Goal: Transaction & Acquisition: Download file/media

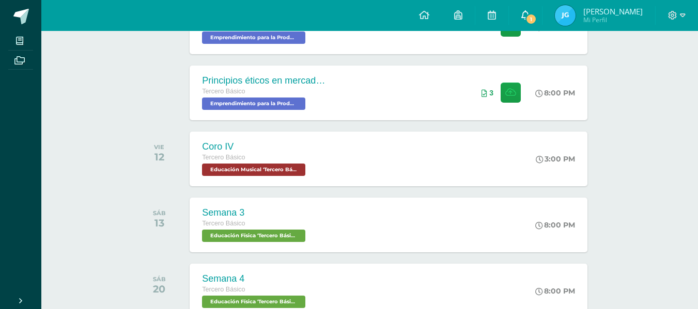
click at [537, 18] on span "1" at bounding box center [530, 18] width 11 height 11
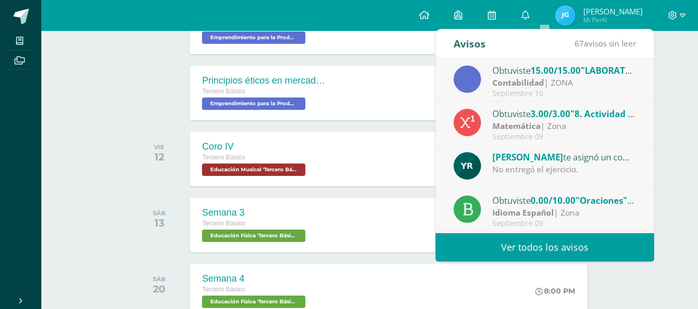
click at [602, 77] on div "Obtuviste 15.00/15.00 "LABORATORIO 2: Informe digital." en Contabilidad" at bounding box center [564, 70] width 144 height 13
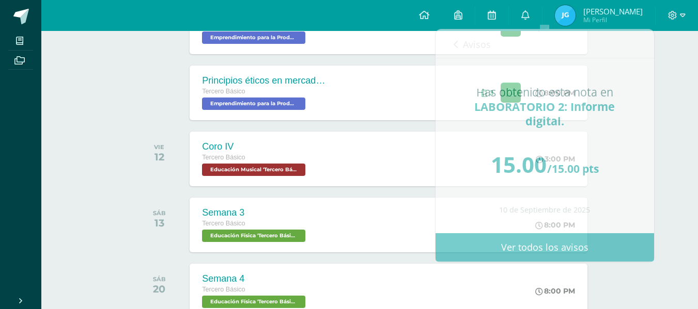
click at [674, 122] on div "Actividades recientes y próximas Tablero Pendientes de entrega Entregadas todas…" at bounding box center [369, 255] width 657 height 990
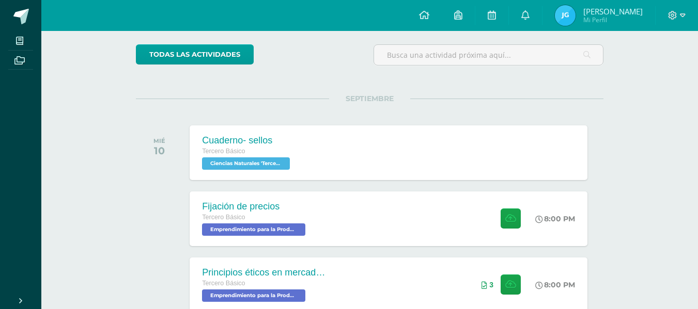
scroll to position [55, 0]
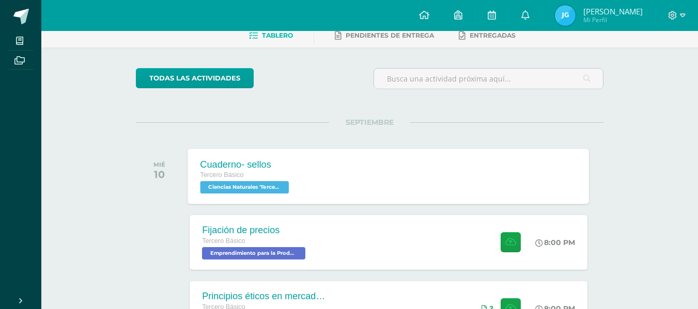
click at [357, 191] on div "Cuaderno- sellos Tercero Básico Ciencias Naturales 'Tercero Básico A' Cuaderno-…" at bounding box center [388, 176] width 401 height 55
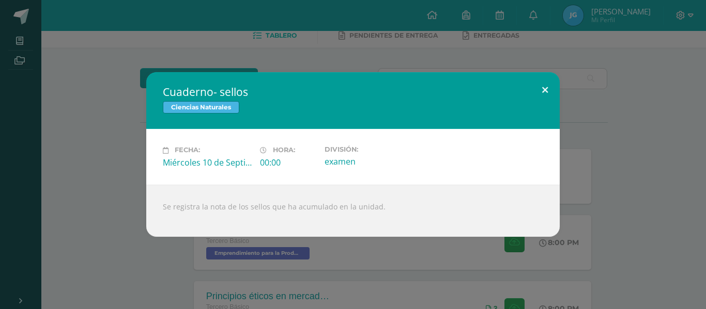
click at [552, 89] on button at bounding box center [544, 89] width 29 height 35
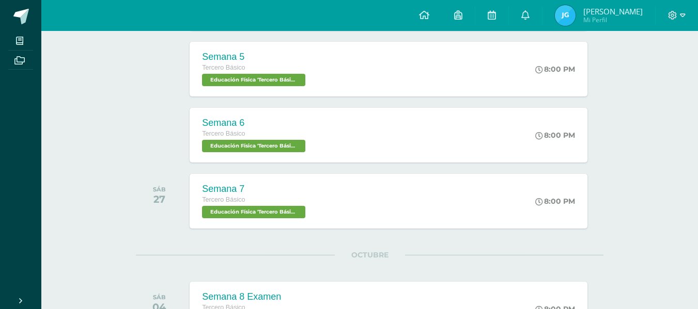
scroll to position [621, 0]
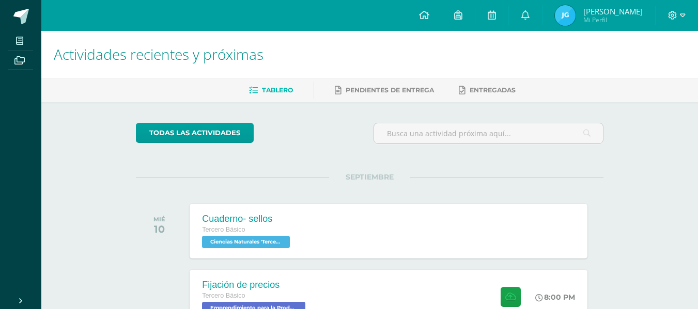
scroll to position [271, 0]
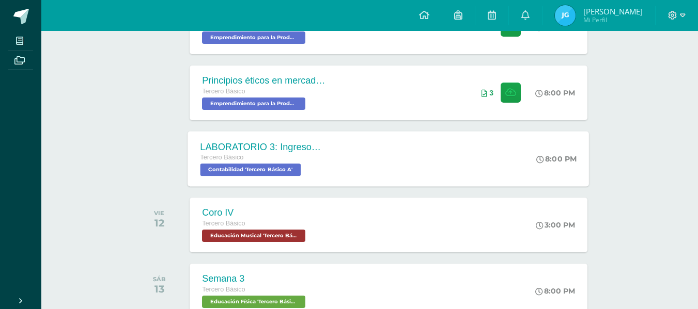
click at [444, 145] on div "LABORATORIO 3: Ingresos y deducciones laborales. Tercero Básico Contabilidad 'T…" at bounding box center [388, 158] width 401 height 55
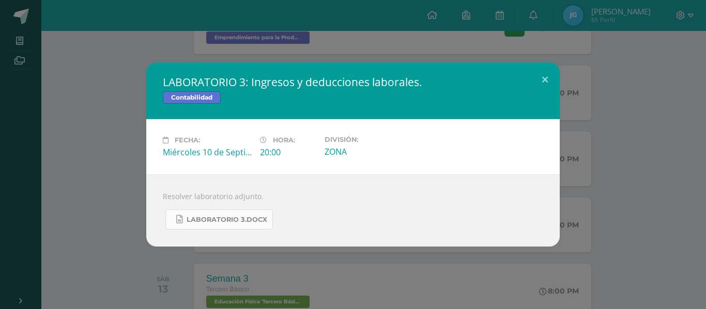
click at [230, 222] on span "LABORATORIO 3.docx" at bounding box center [226, 220] width 81 height 8
drag, startPoint x: 507, startPoint y: 83, endPoint x: 580, endPoint y: 20, distance: 96.0
click at [580, 20] on div "LABORATORIO 3: Ingresos y deducciones laborales. Contabilidad Fecha: [DATE] Hor…" at bounding box center [353, 154] width 706 height 309
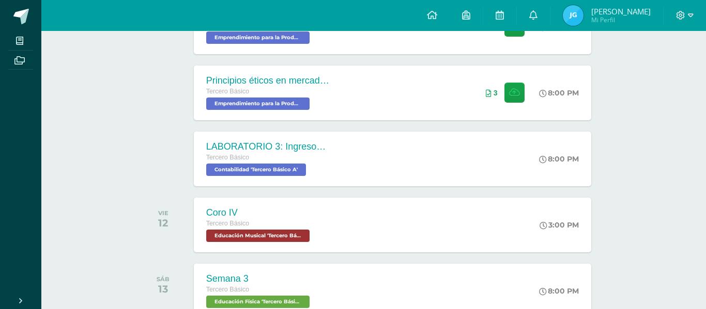
click at [580, 20] on div "LABORATORIO 3: Ingresos y deducciones laborales. Contabilidad Fecha: [DATE] Hor…" at bounding box center [353, 154] width 706 height 309
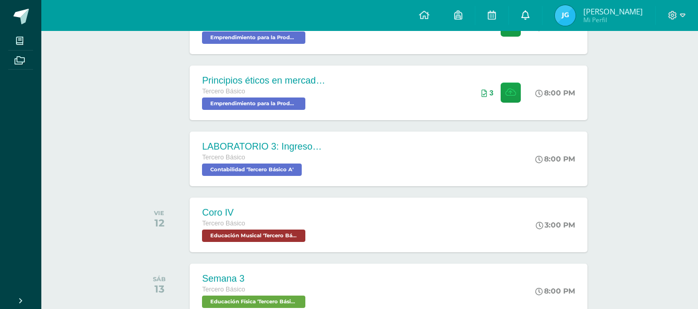
click at [529, 19] on icon at bounding box center [525, 14] width 8 height 9
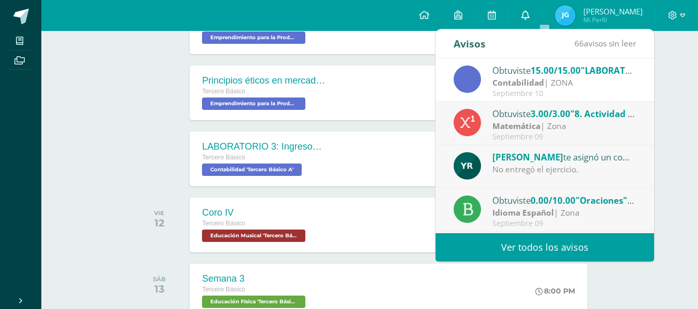
scroll to position [711, 0]
